Goal: Task Accomplishment & Management: Manage account settings

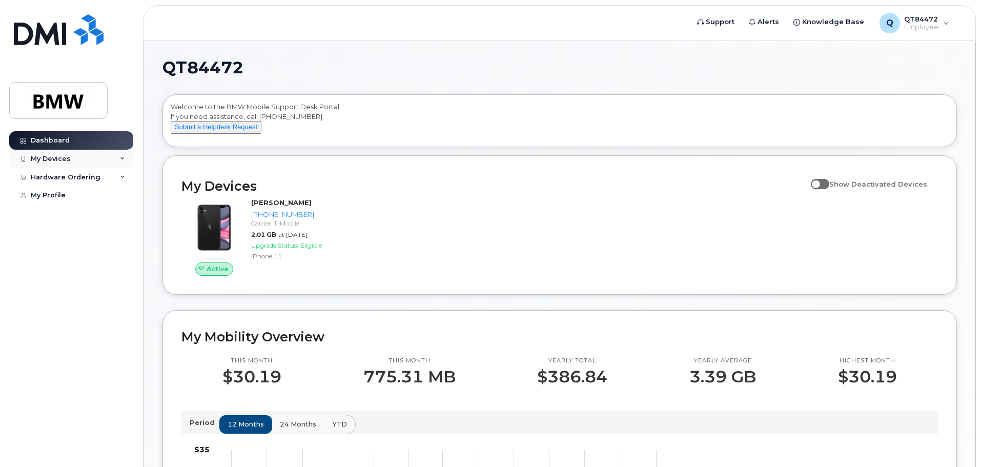
click at [101, 162] on div "My Devices" at bounding box center [71, 159] width 124 height 18
click at [134, 72] on div "Dashboard My Devices Add Device [PHONE_NUMBER] ([PERSON_NAME]) Hardware Orderin…" at bounding box center [69, 233] width 139 height 467
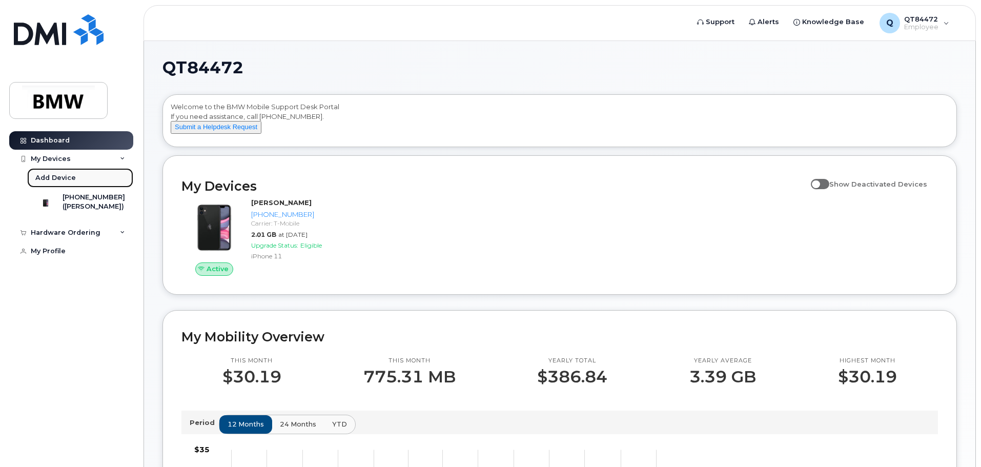
click at [108, 179] on link "Add Device" at bounding box center [80, 177] width 106 height 19
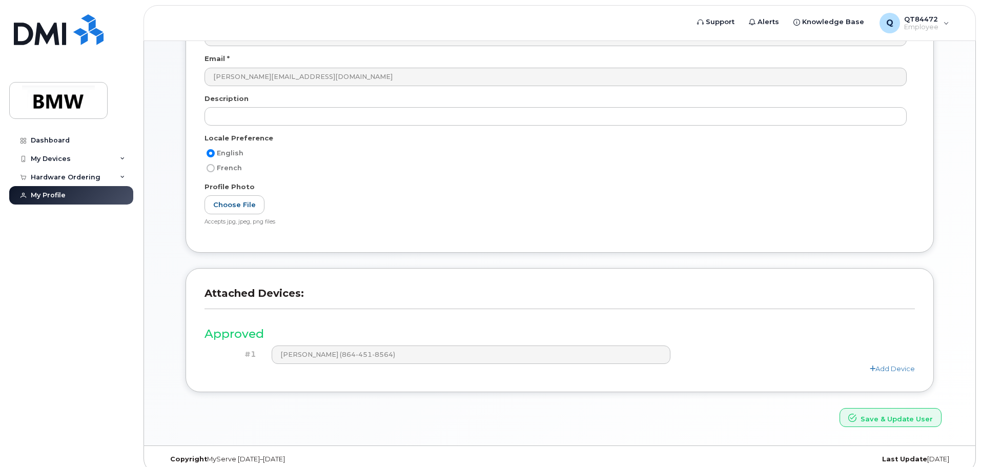
scroll to position [142, 0]
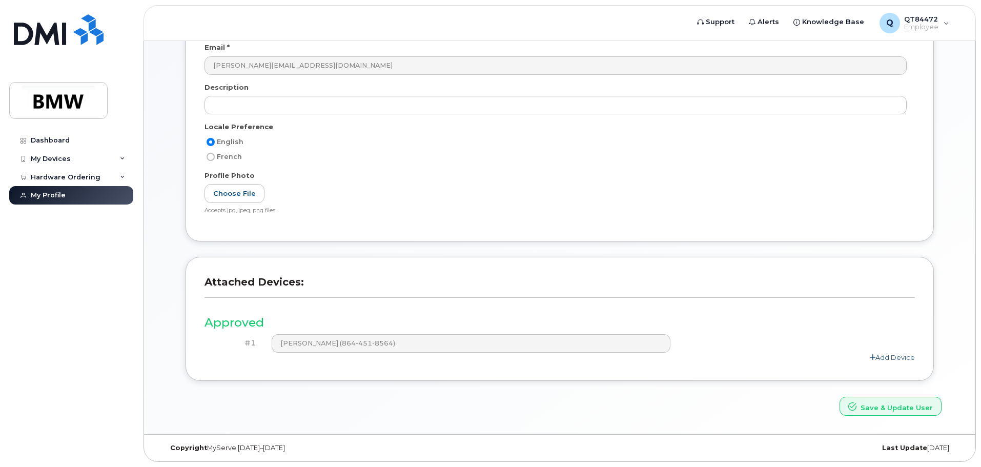
click at [897, 354] on link "Add Device" at bounding box center [892, 357] width 45 height 8
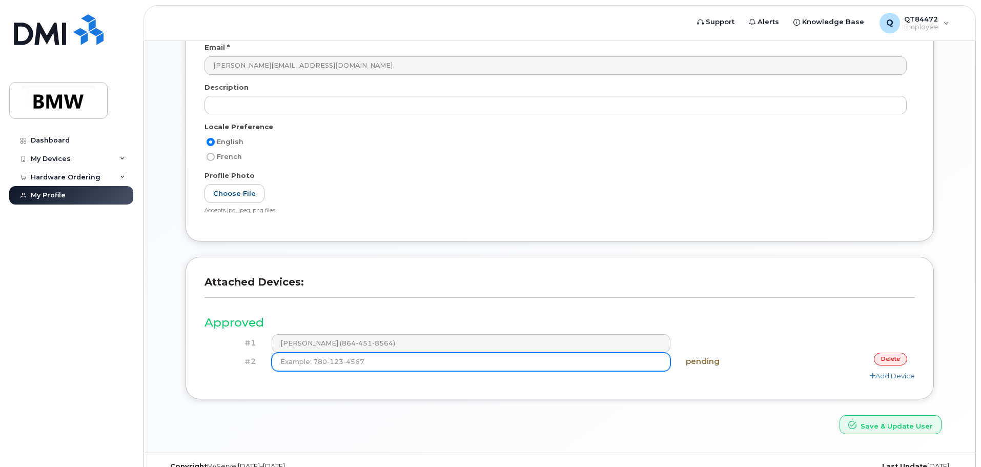
click at [622, 360] on input at bounding box center [471, 362] width 399 height 18
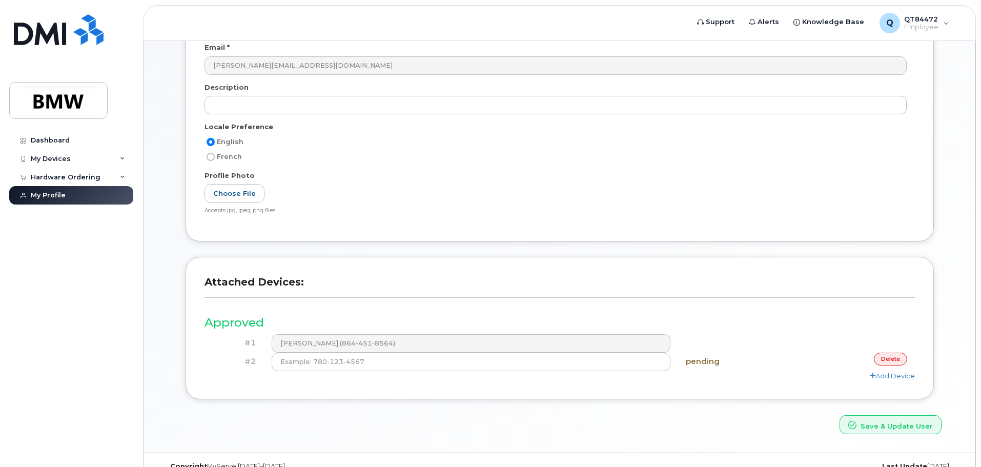
click at [891, 360] on link "delete" at bounding box center [890, 359] width 33 height 13
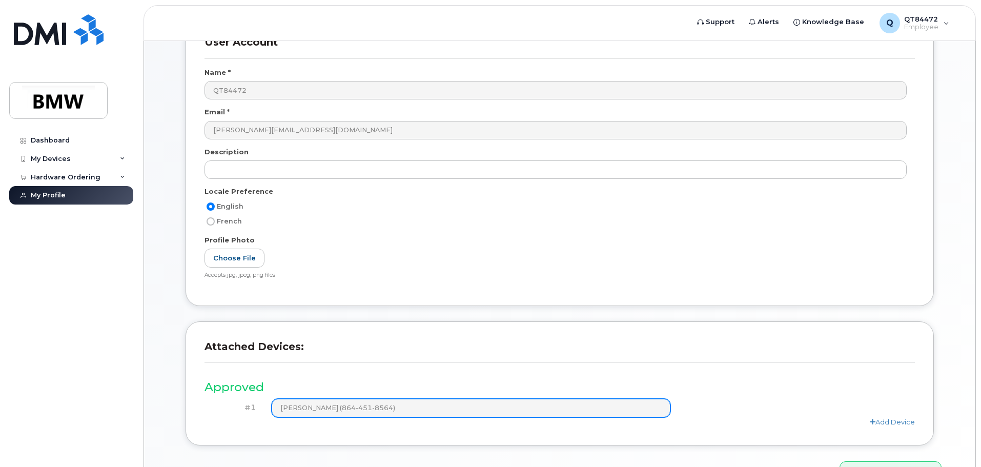
scroll to position [0, 0]
